Goal: Find specific page/section: Find specific page/section

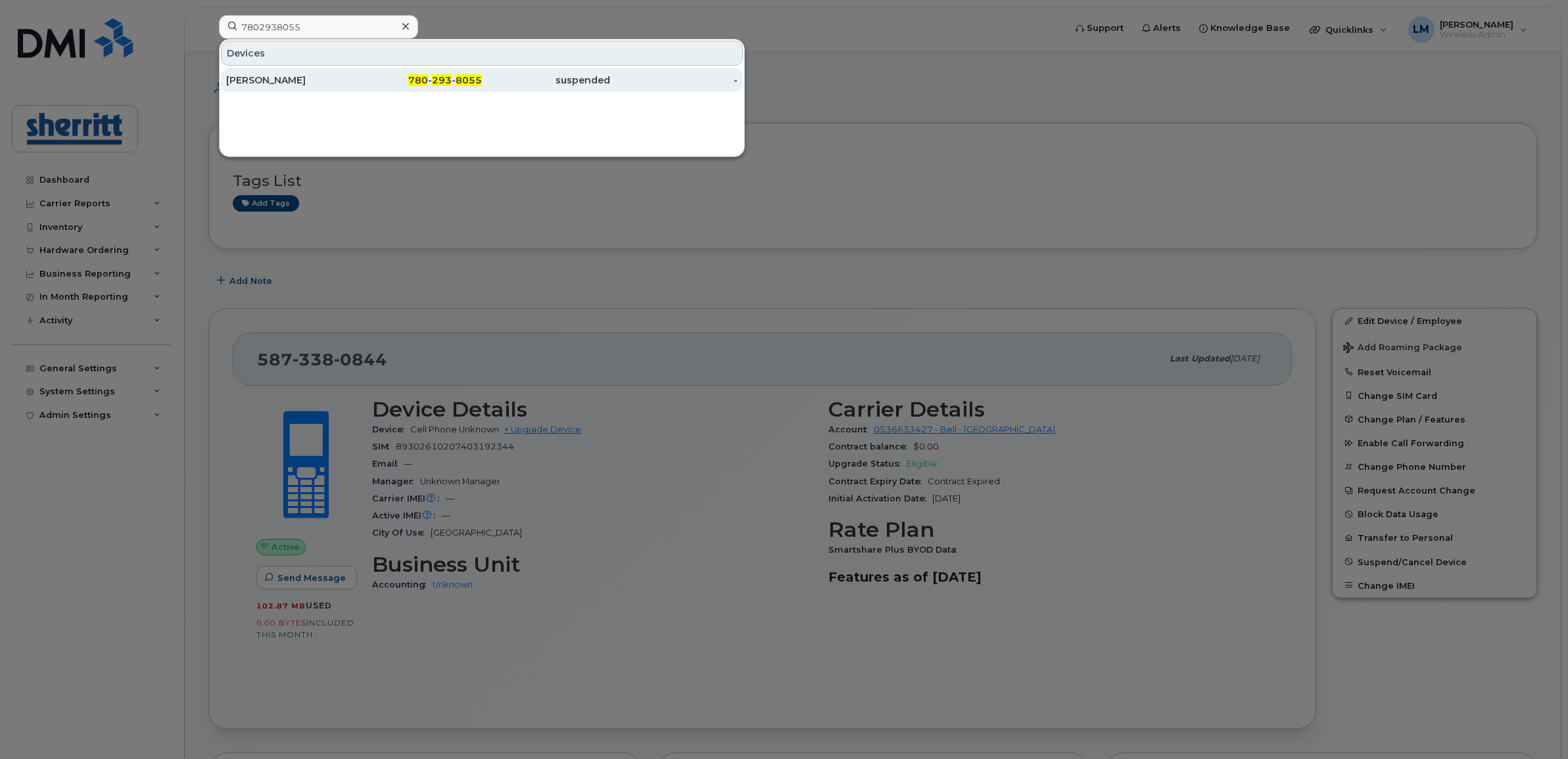
type input "7802938055"
click at [298, 80] on div "[PERSON_NAME]" at bounding box center [290, 79] width 129 height 13
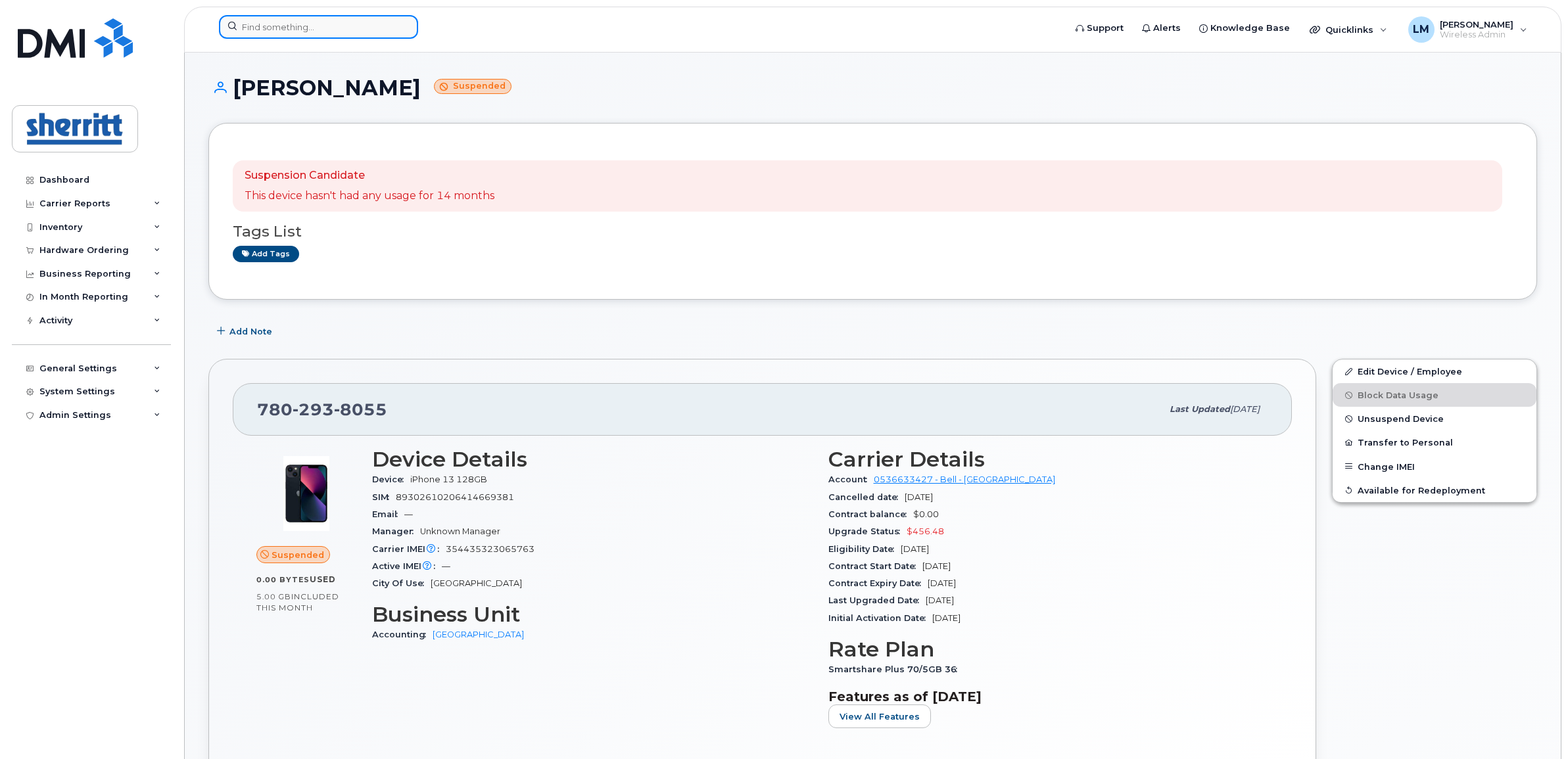
click at [359, 32] on input at bounding box center [318, 27] width 199 height 23
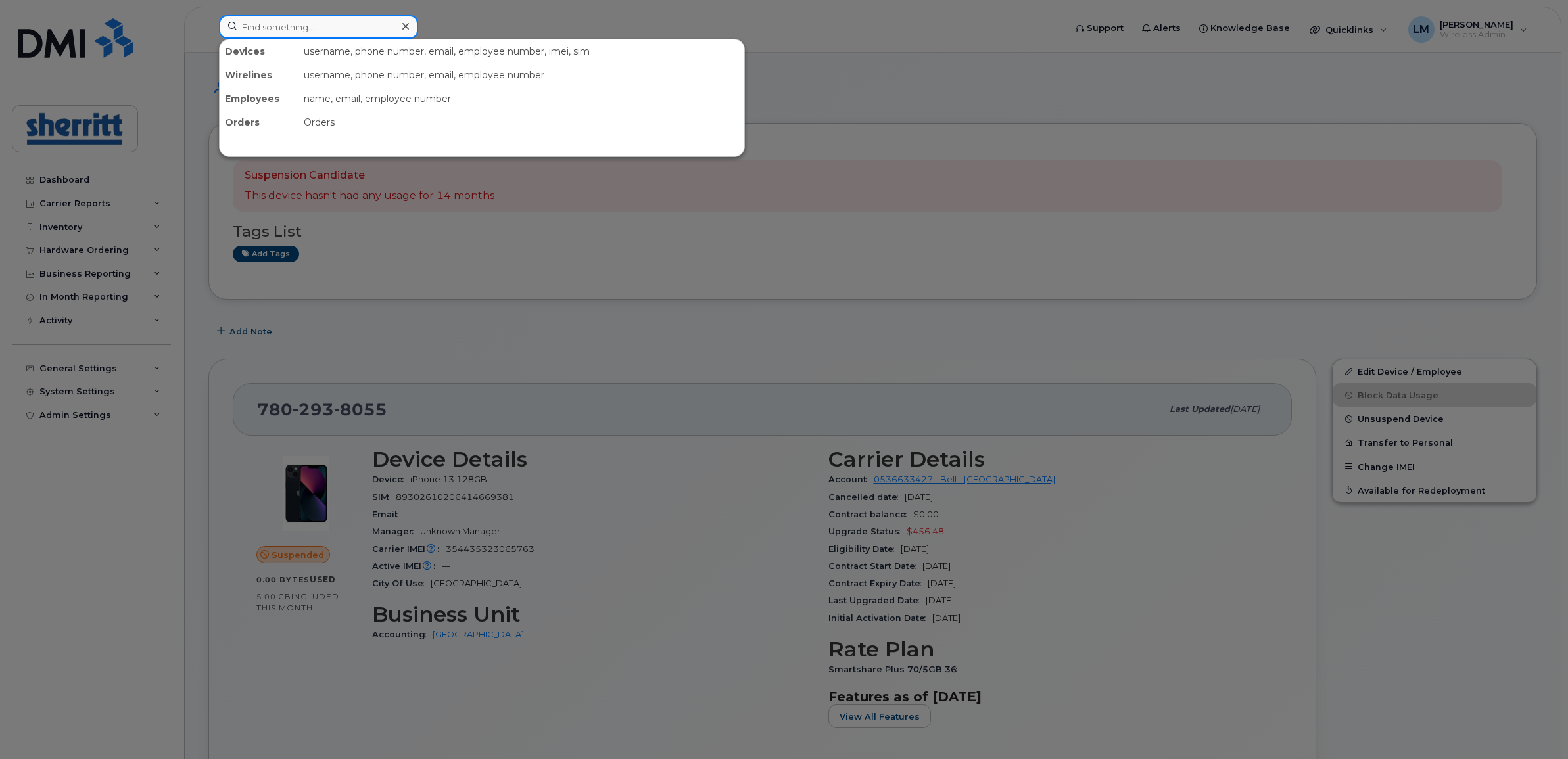
paste input "6476227220"
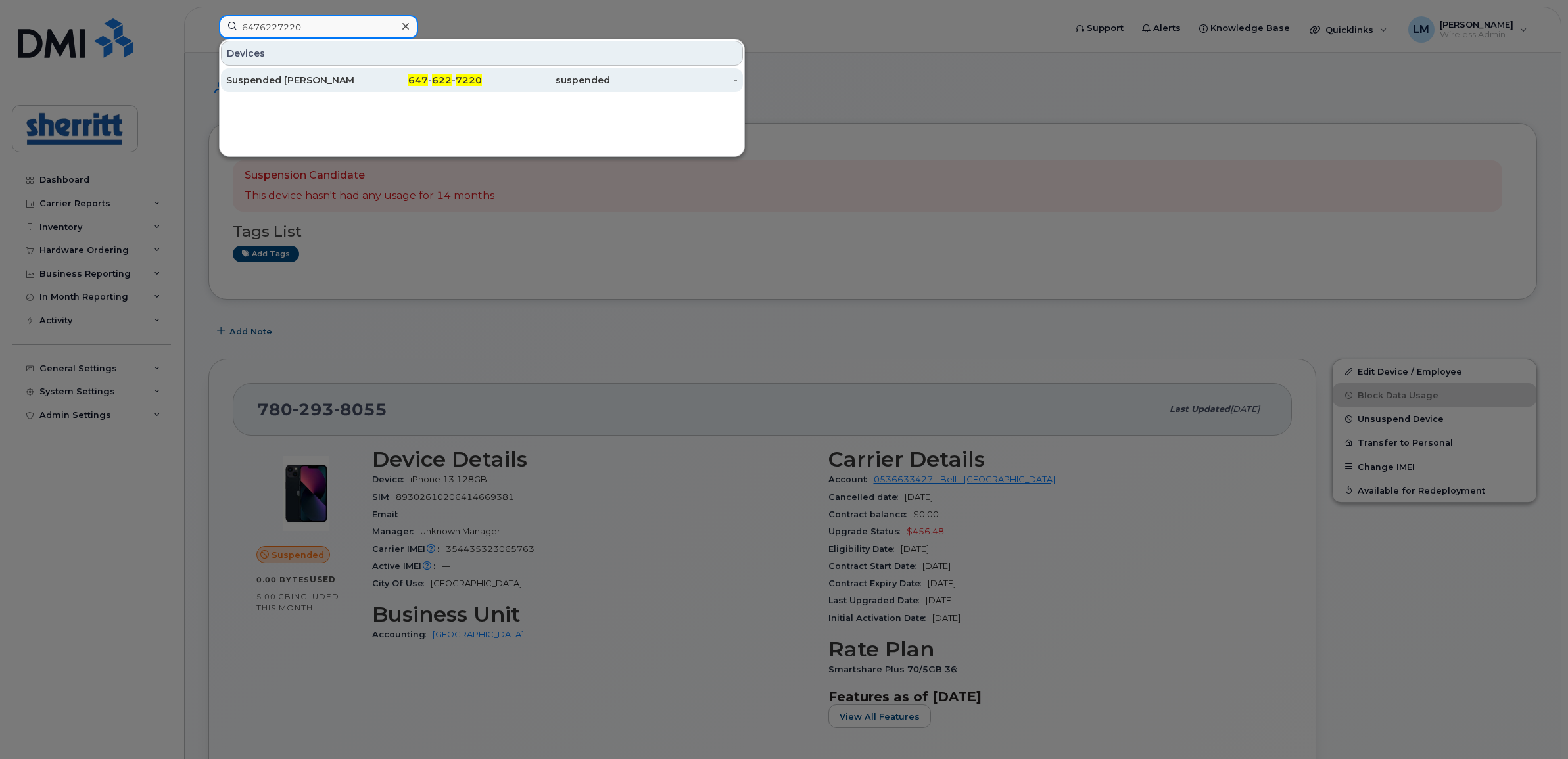
type input "6476227220"
click at [303, 78] on div "Suspended Nathan Stubina" at bounding box center [290, 79] width 129 height 13
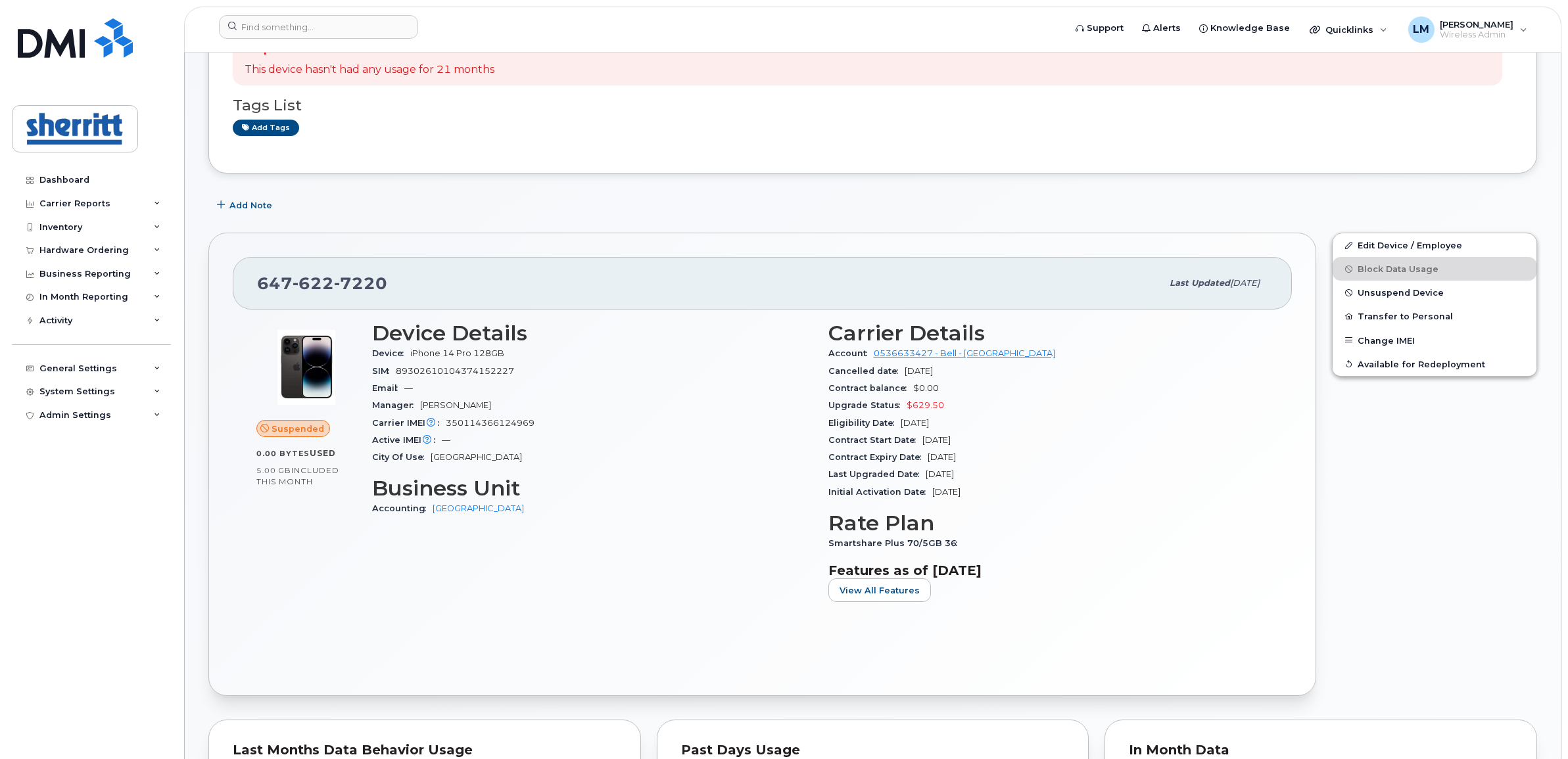
scroll to position [165, 0]
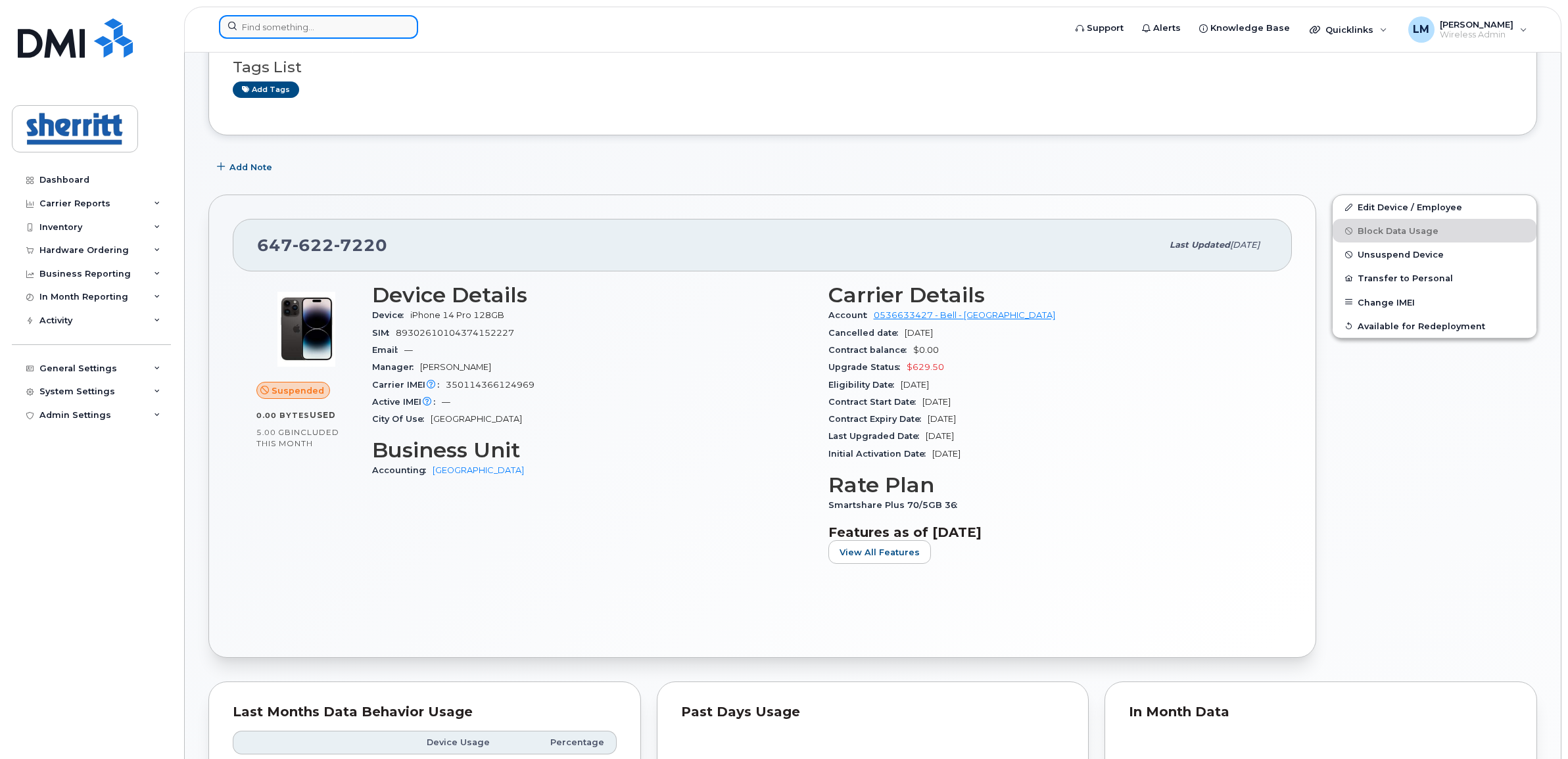
click at [303, 33] on input at bounding box center [318, 27] width 199 height 23
paste input "5875902116"
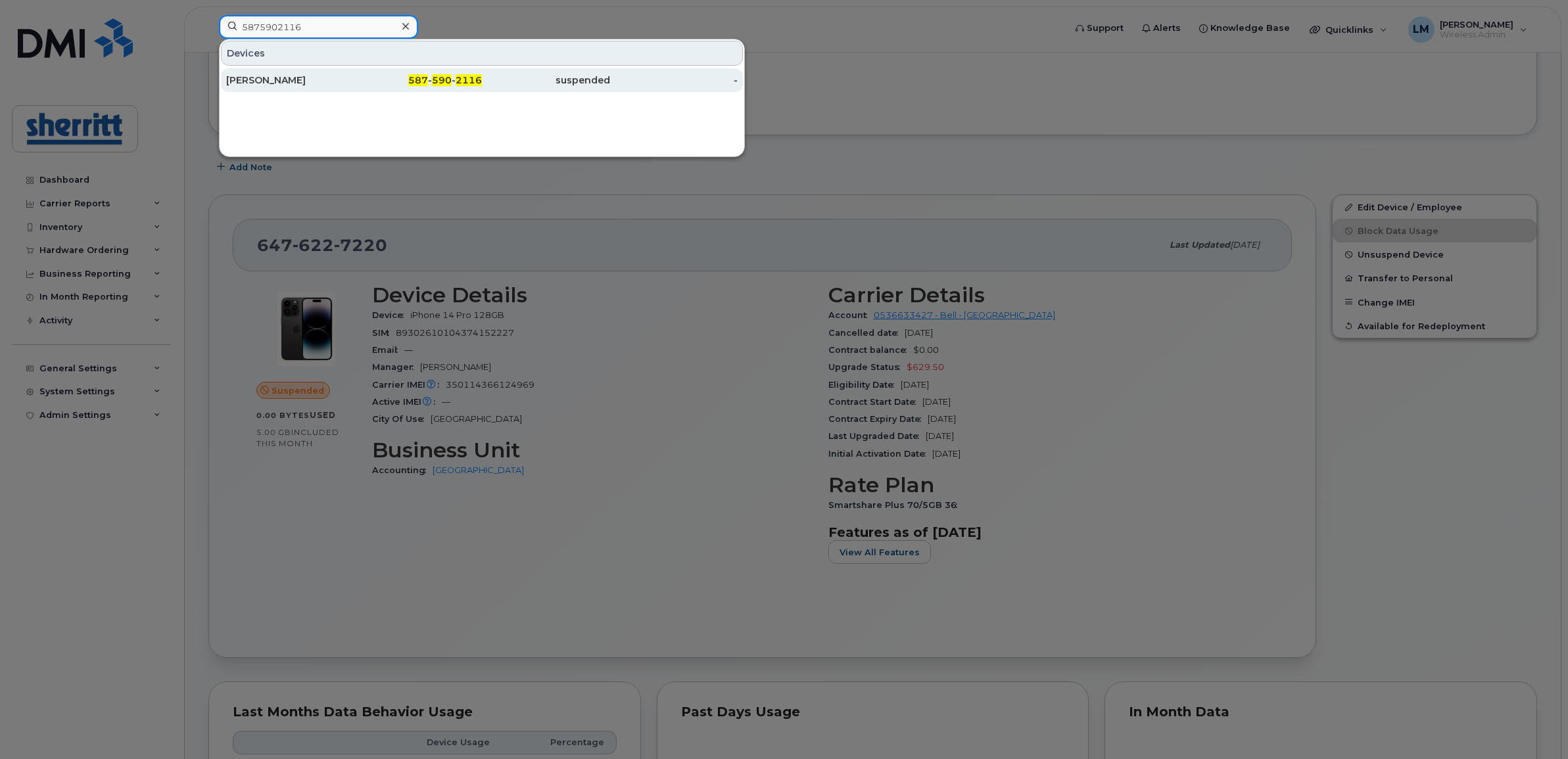
type input "5875902116"
click at [288, 74] on div "Simon Cooper" at bounding box center [290, 79] width 129 height 13
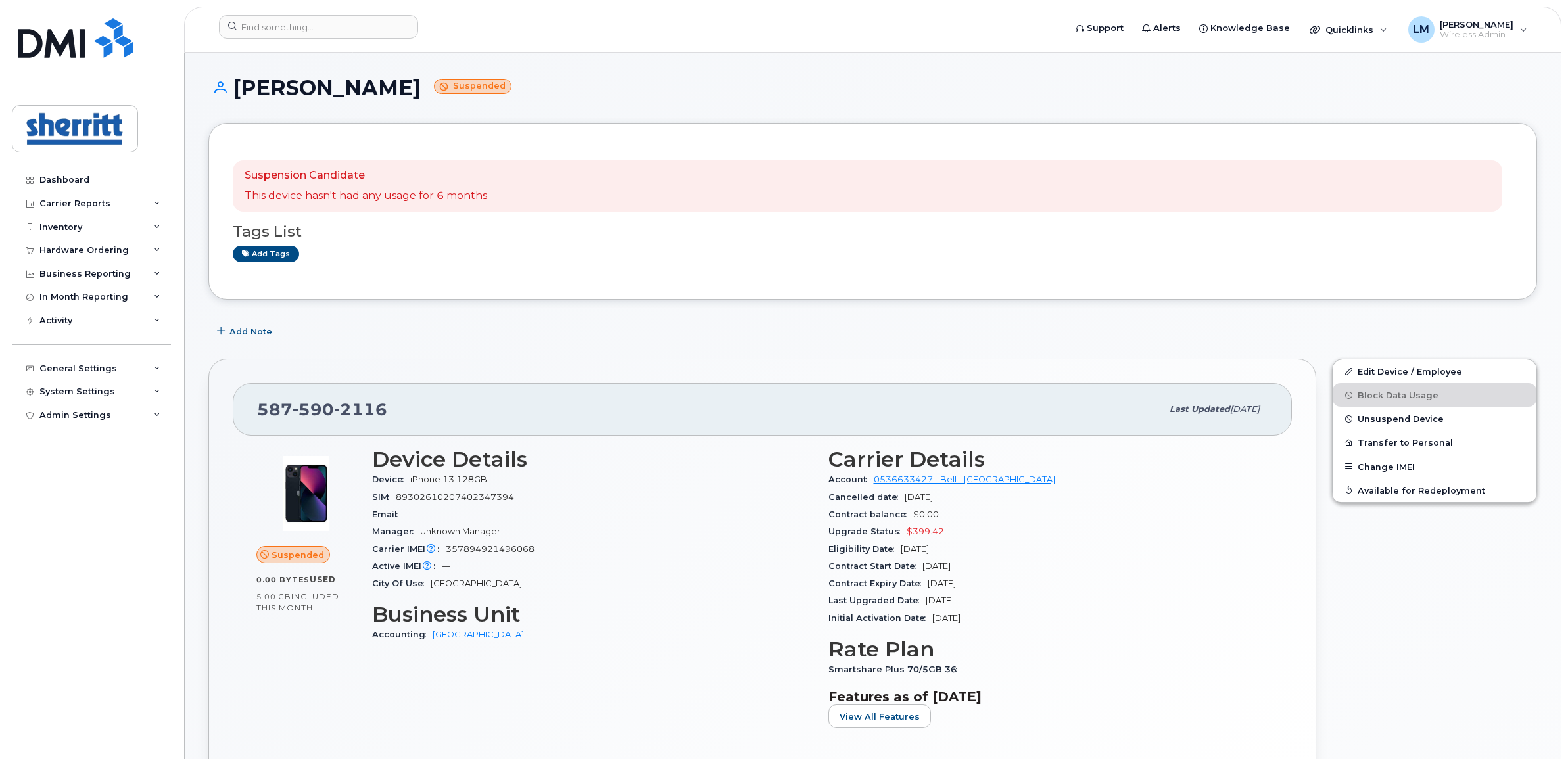
drag, startPoint x: 987, startPoint y: 582, endPoint x: 820, endPoint y: 586, distance: 167.0
click at [821, 586] on div "Carrier Details Account 0536633427 - Bell - Fort Saskatchewan Cancelled date Oc…" at bounding box center [1048, 593] width 457 height 307
drag, startPoint x: 820, startPoint y: 586, endPoint x: 813, endPoint y: 586, distance: 7.0
click at [813, 586] on div "Device Details Device iPhone 13 128GB SIM 89302610207402347394 Email — Manager …" at bounding box center [592, 593] width 457 height 307
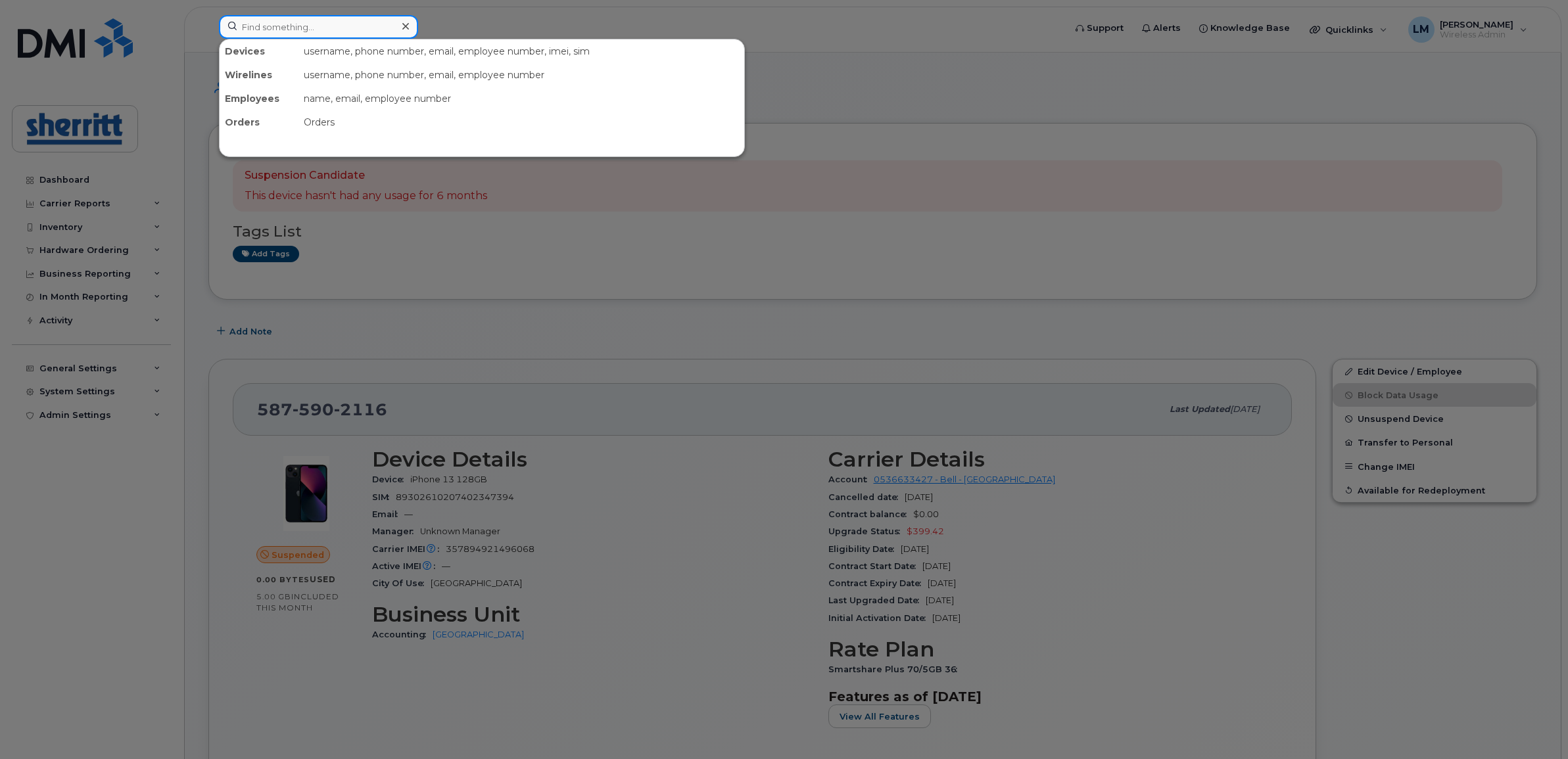
click at [293, 27] on input at bounding box center [318, 27] width 199 height 23
paste input "7802241085"
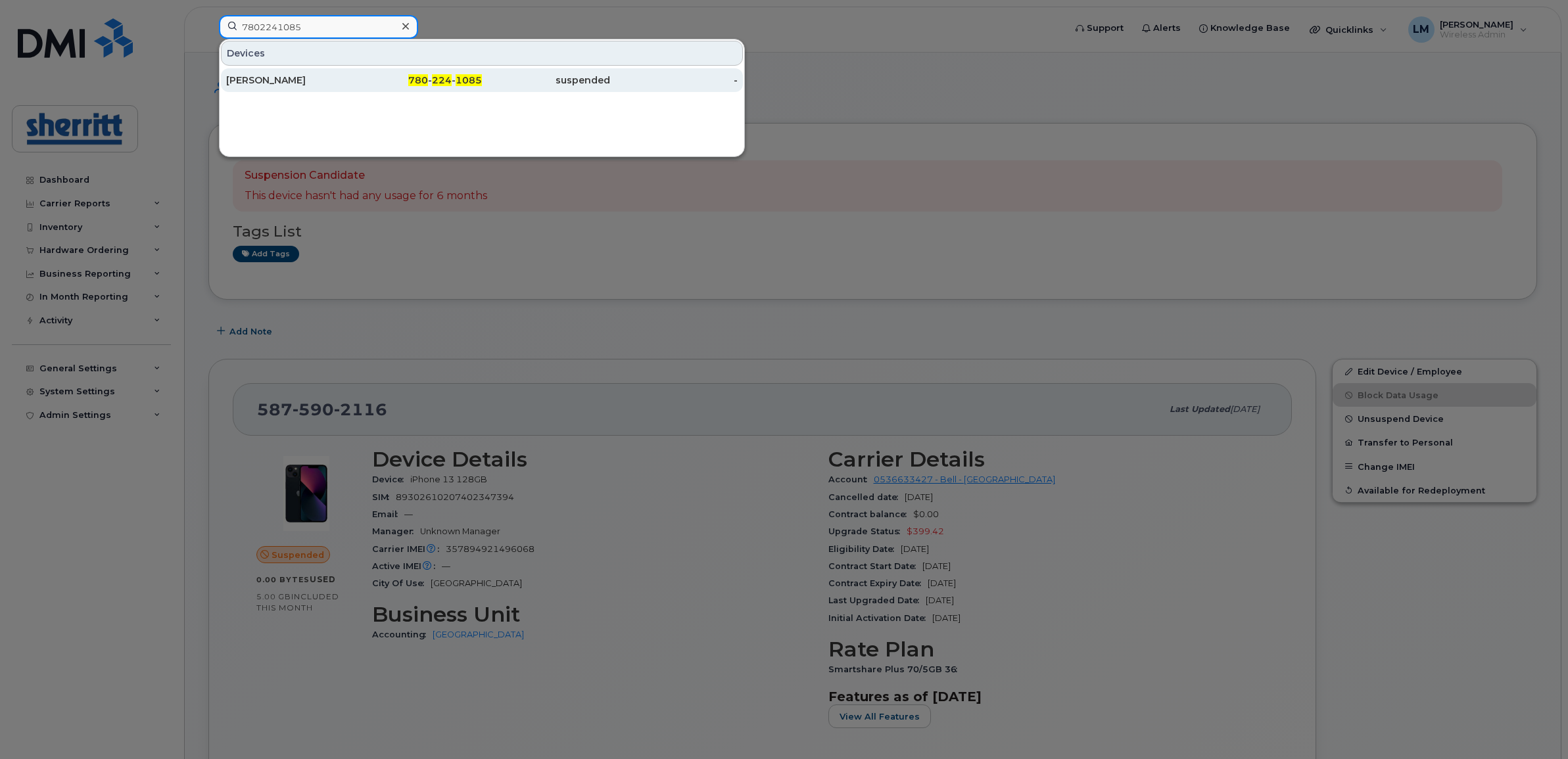
type input "7802241085"
click at [280, 74] on div "[PERSON_NAME]" at bounding box center [290, 79] width 129 height 13
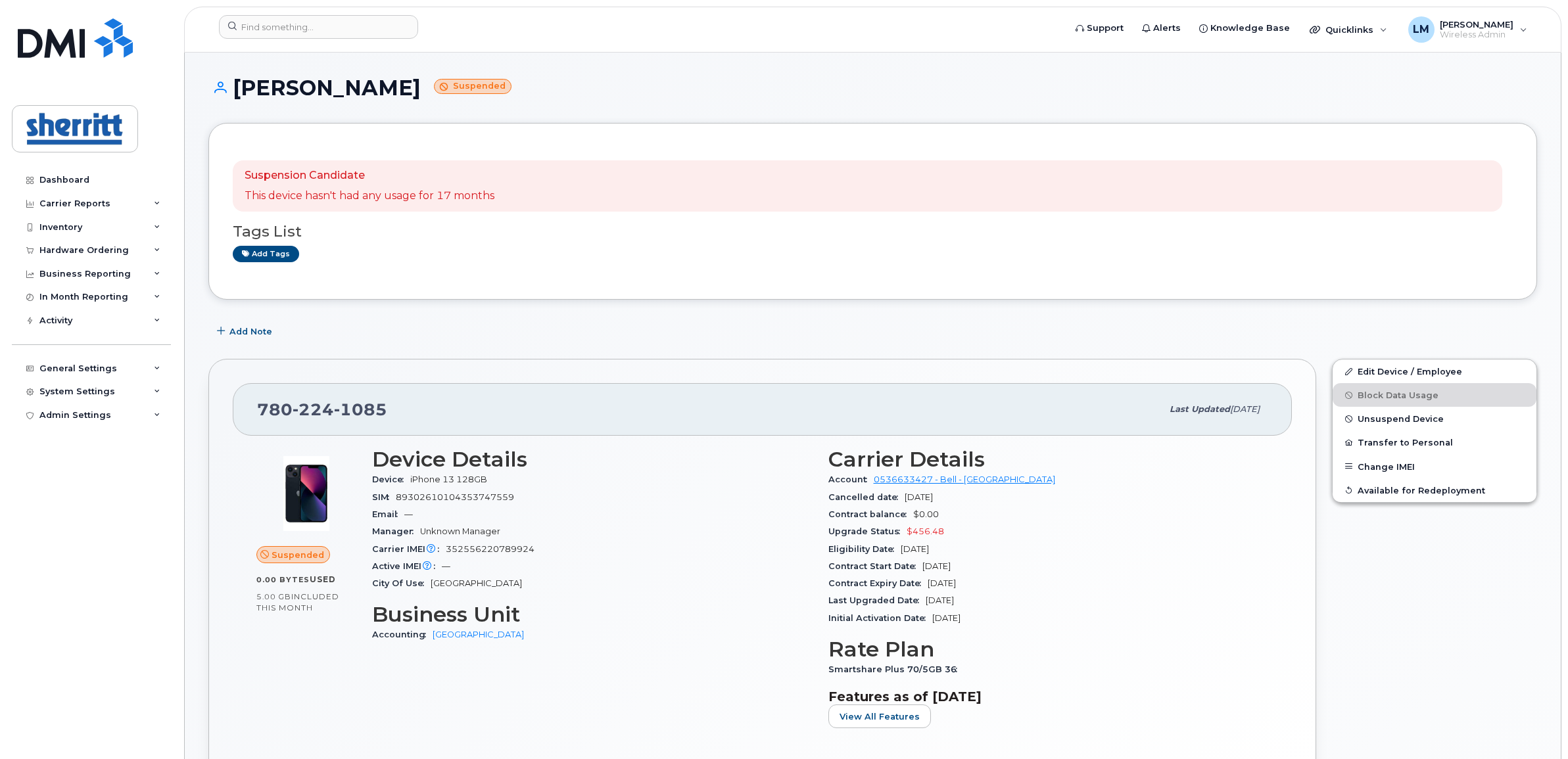
drag, startPoint x: 1003, startPoint y: 586, endPoint x: 825, endPoint y: 586, distance: 178.0
click at [825, 586] on div "Carrier Details Account 0536633427 - Bell - [GEOGRAPHIC_DATA] Cancelled date [D…" at bounding box center [1048, 593] width 457 height 307
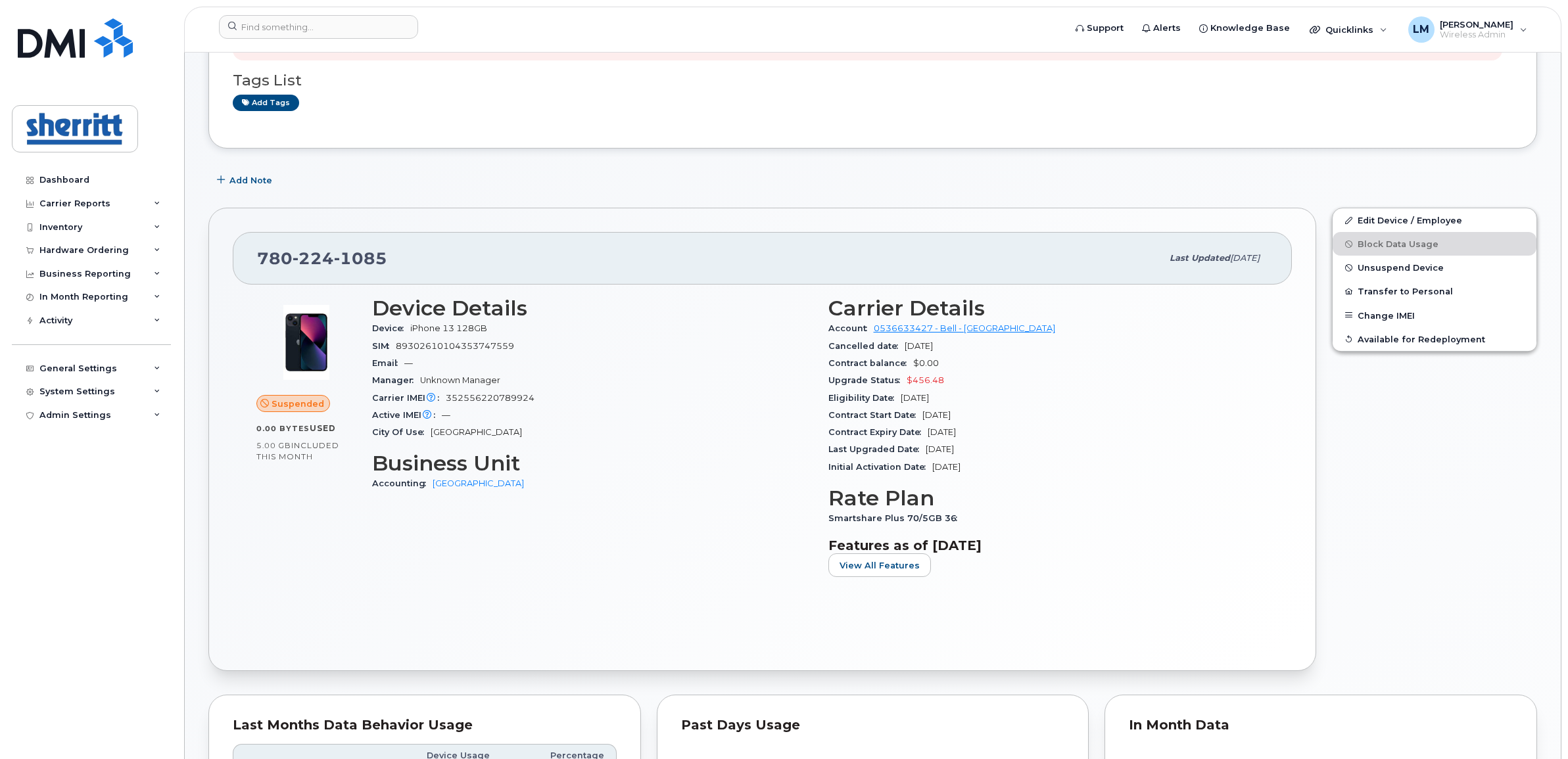
scroll to position [165, 0]
